Goal: Find specific page/section: Find specific page/section

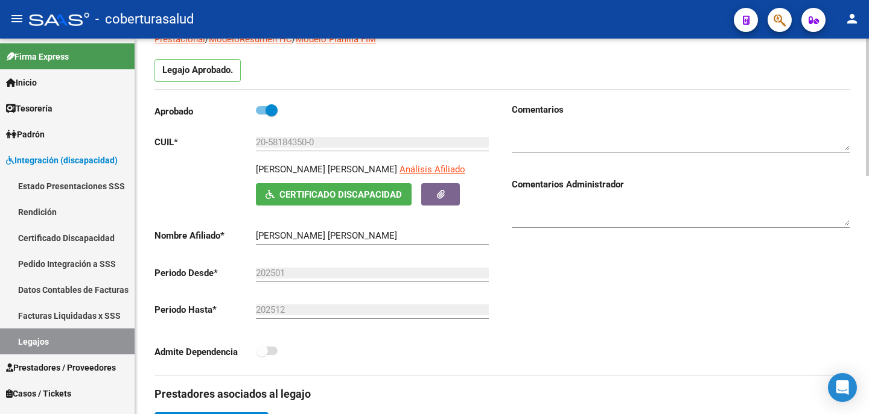
scroll to position [46, 0]
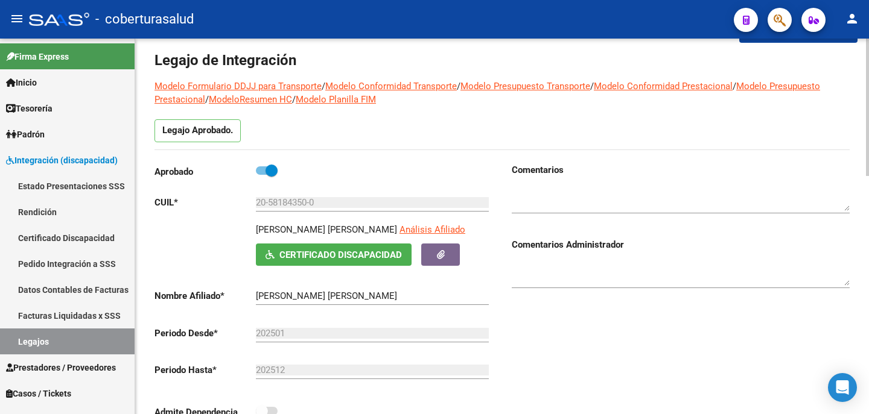
click at [339, 249] on span "Certificado Discapacidad" at bounding box center [333, 254] width 136 height 11
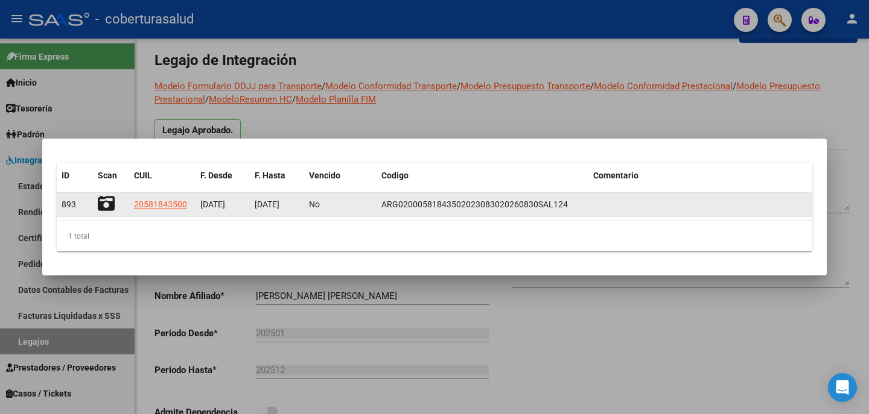
click at [112, 205] on icon at bounding box center [106, 203] width 17 height 17
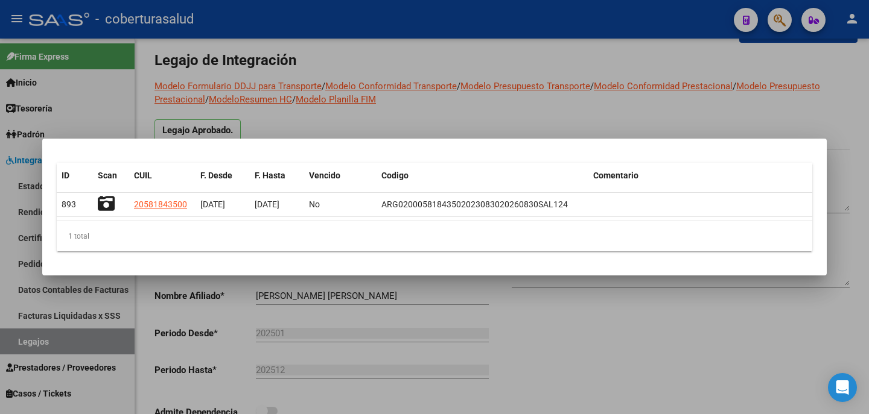
click at [542, 106] on div at bounding box center [434, 207] width 869 height 414
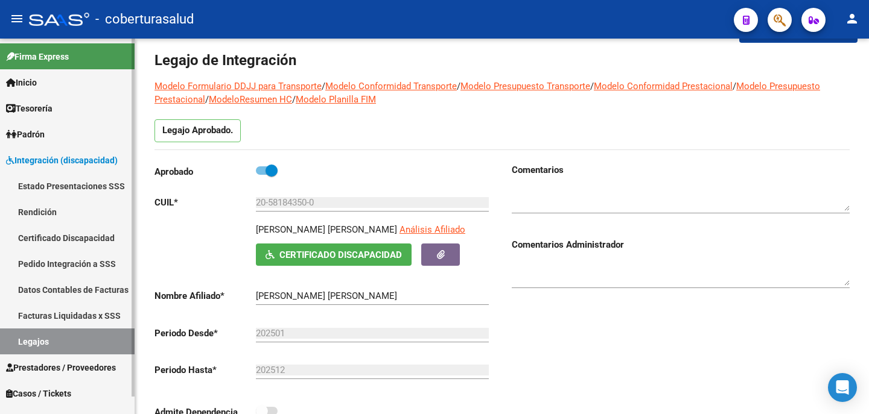
click at [90, 240] on link "Certificado Discapacidad" at bounding box center [67, 238] width 135 height 26
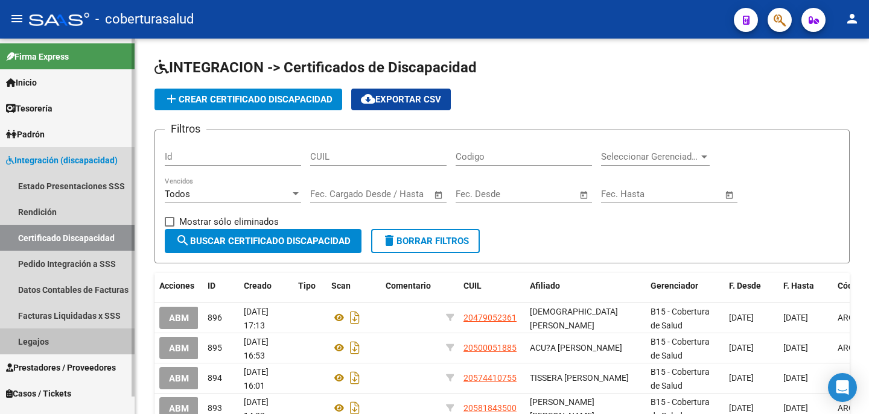
click at [91, 334] on link "Legajos" at bounding box center [67, 342] width 135 height 26
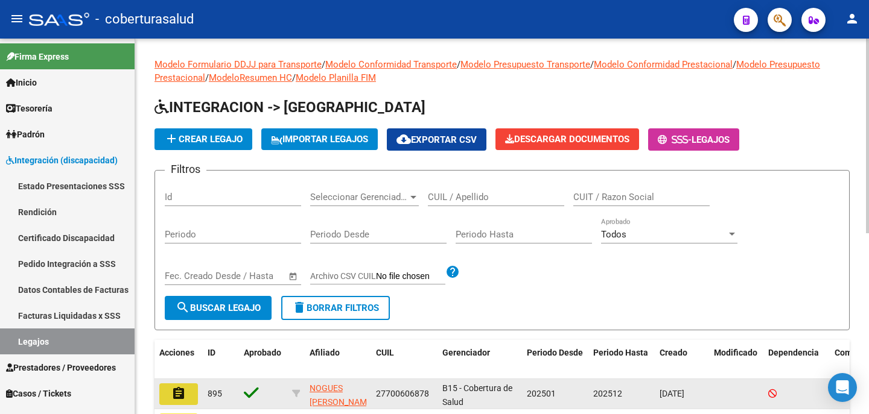
click at [179, 399] on mat-icon "assignment" at bounding box center [178, 394] width 14 height 14
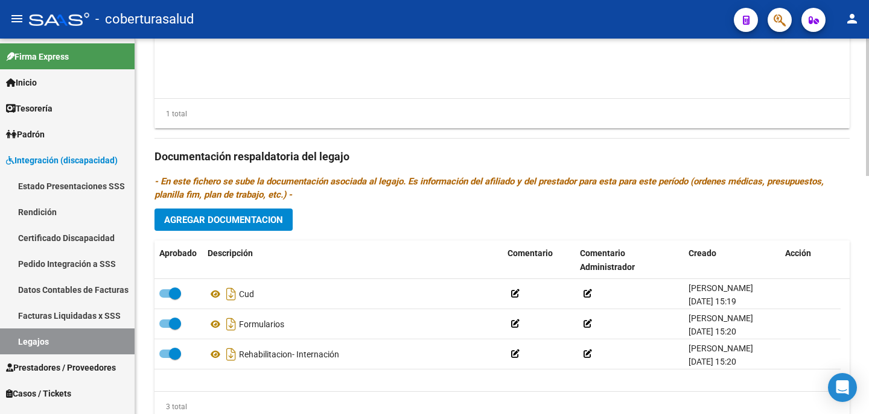
scroll to position [649, 0]
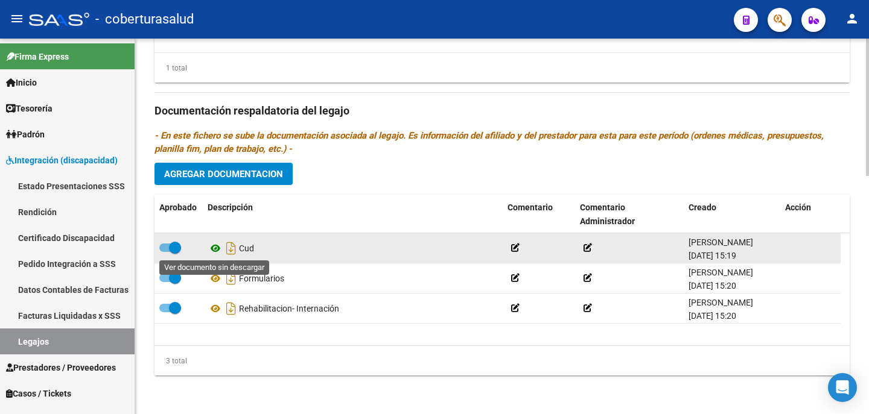
click at [213, 245] on icon at bounding box center [216, 248] width 16 height 14
